Goal: Task Accomplishment & Management: Manage account settings

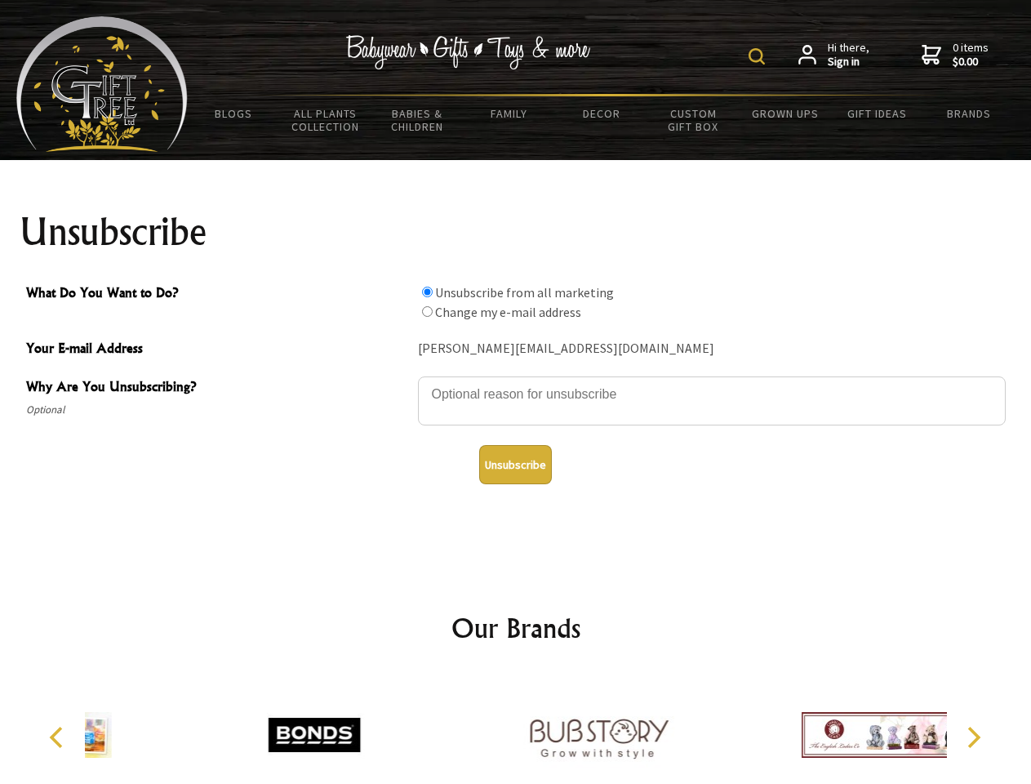
click at [759, 56] on img at bounding box center [756, 56] width 16 height 16
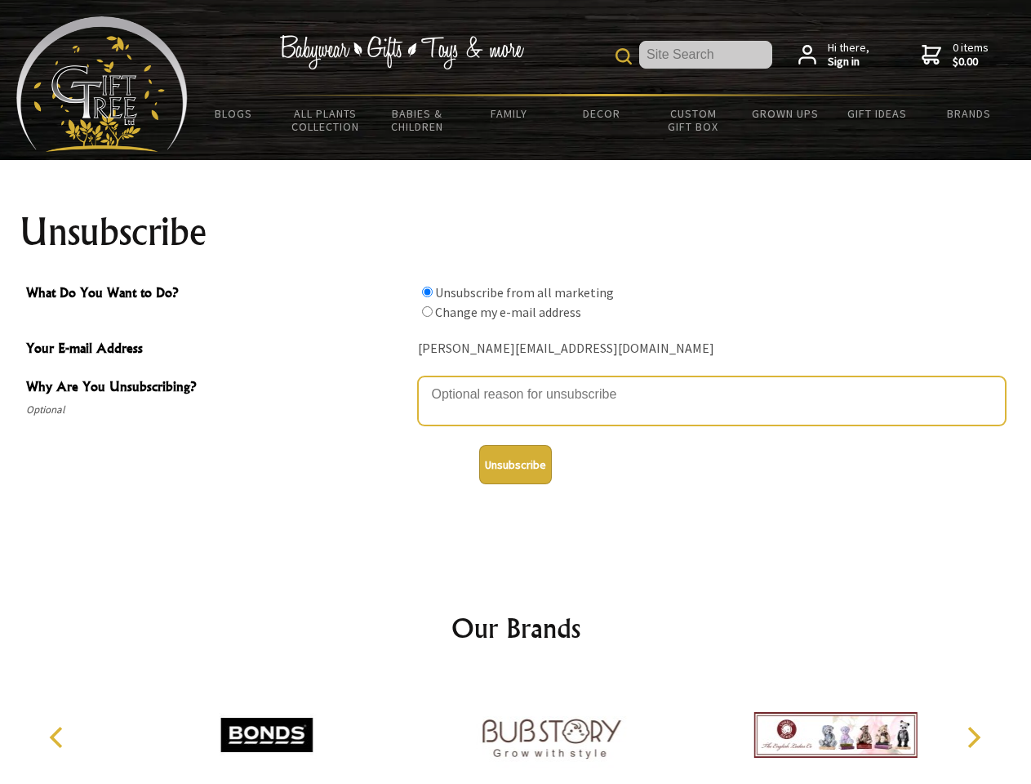
click at [516, 382] on textarea "Why Are You Unsubscribing?" at bounding box center [712, 400] width 588 height 49
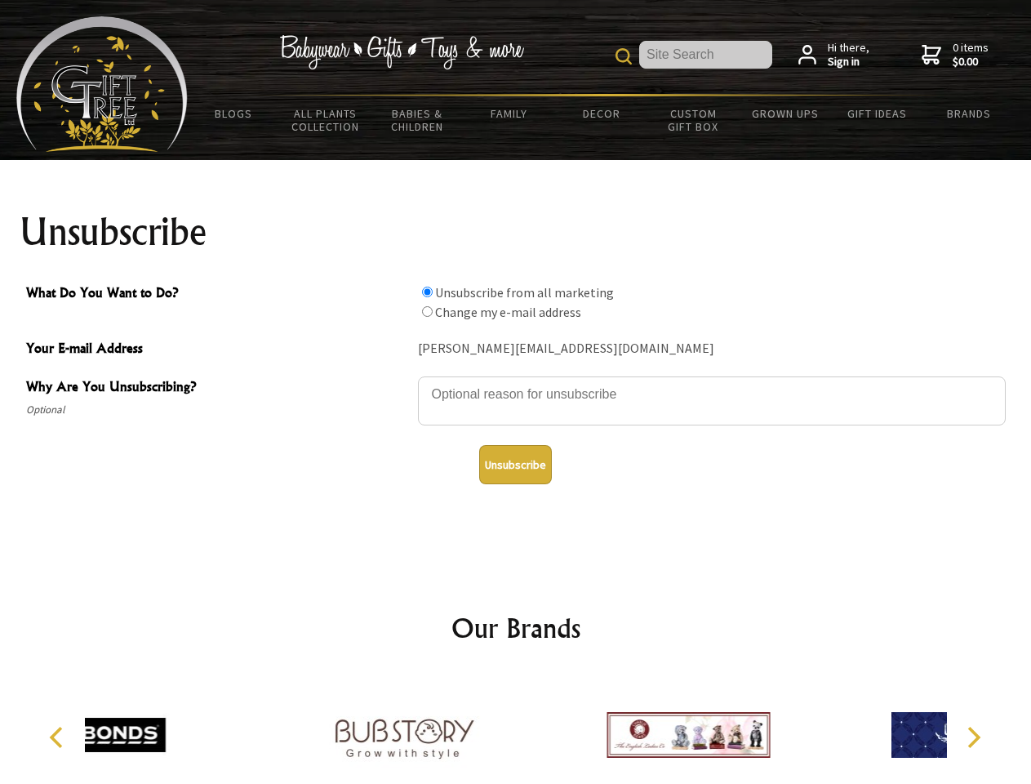
click at [427, 291] on input "What Do You Want to Do?" at bounding box center [427, 291] width 11 height 11
click at [427, 311] on input "What Do You Want to Do?" at bounding box center [427, 311] width 11 height 11
radio input "true"
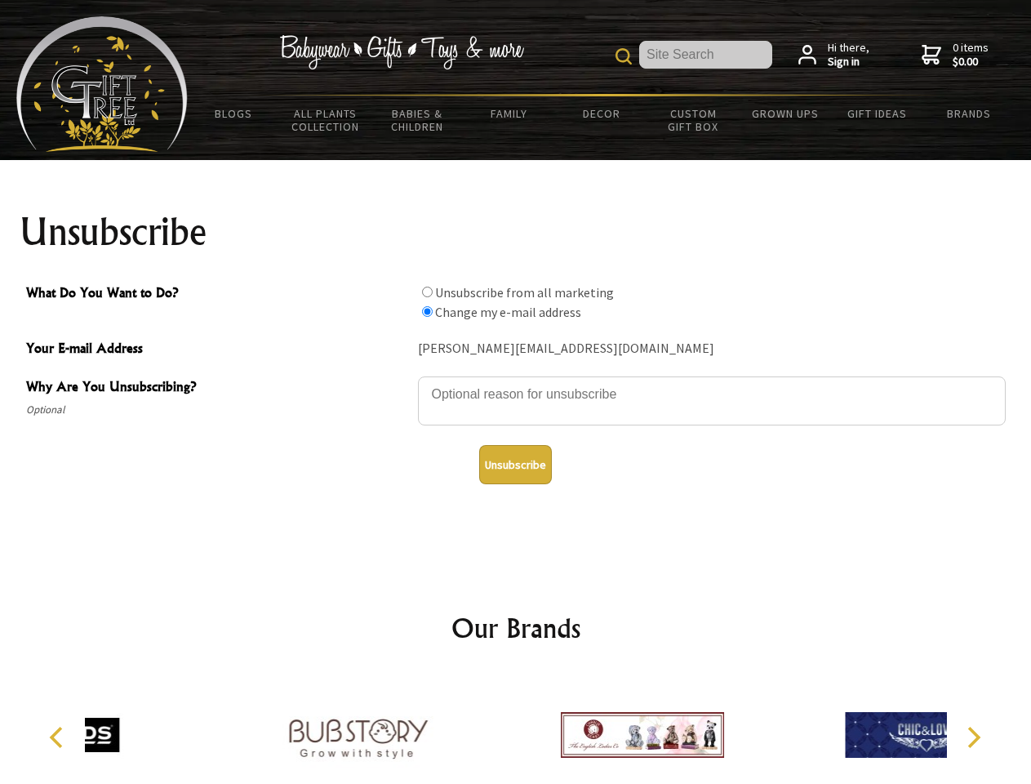
click at [515, 464] on button "Unsubscribe" at bounding box center [515, 464] width 73 height 39
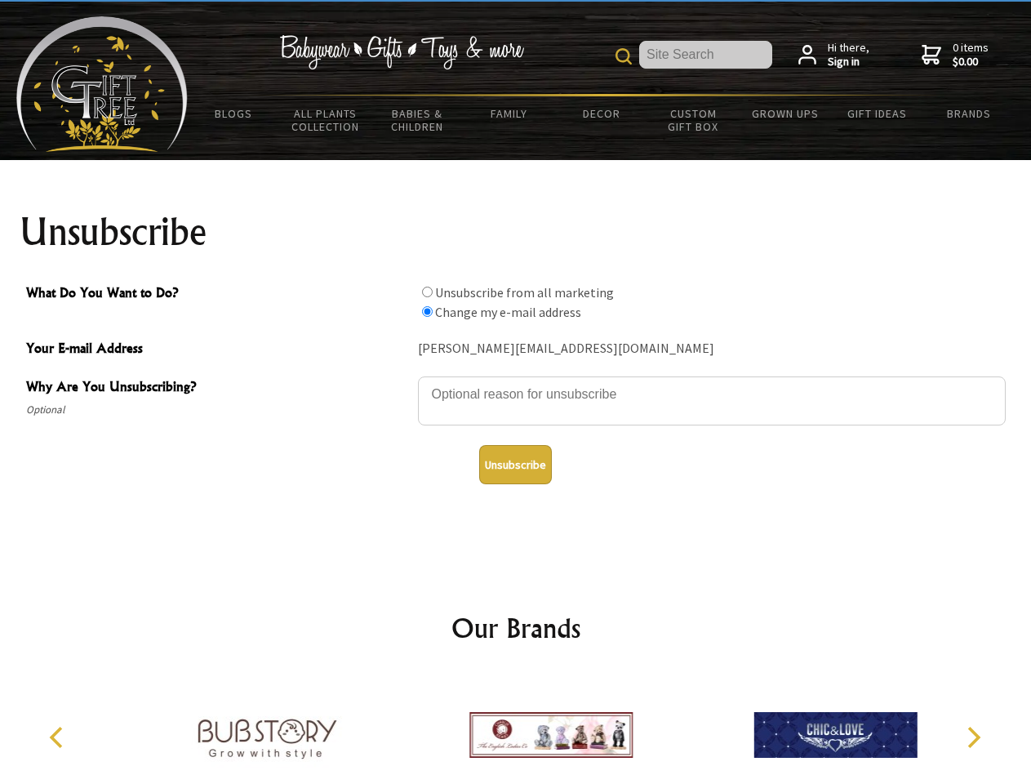
click at [516, 728] on img at bounding box center [550, 734] width 163 height 122
click at [59, 737] on icon "Previous" at bounding box center [57, 736] width 21 height 21
click at [973, 737] on icon "Next" at bounding box center [972, 736] width 21 height 21
